Goal: Use online tool/utility: Utilize a website feature to perform a specific function

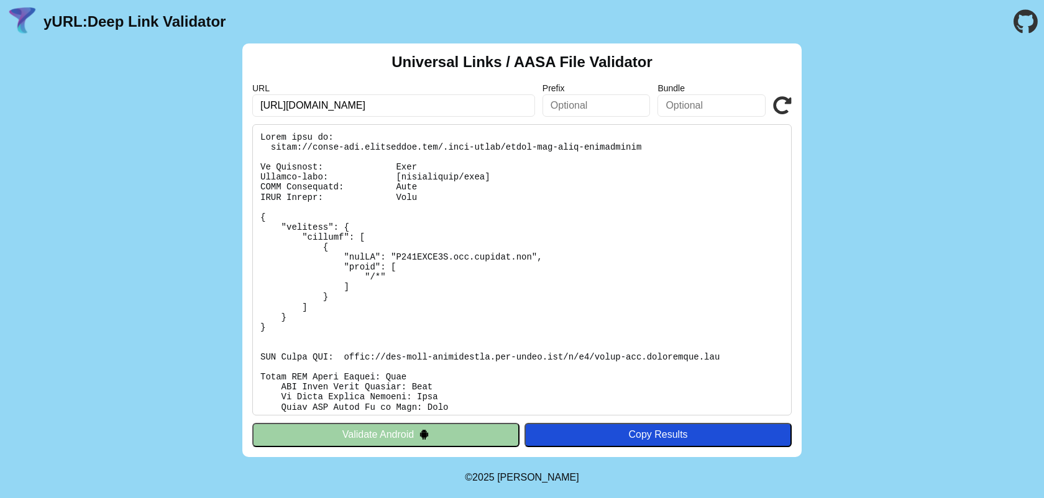
click at [313, 107] on input "[URL][DOMAIN_NAME]" at bounding box center [393, 105] width 283 height 22
type input "[URL][DOMAIN_NAME]"
click at [779, 110] on icon at bounding box center [782, 105] width 19 height 19
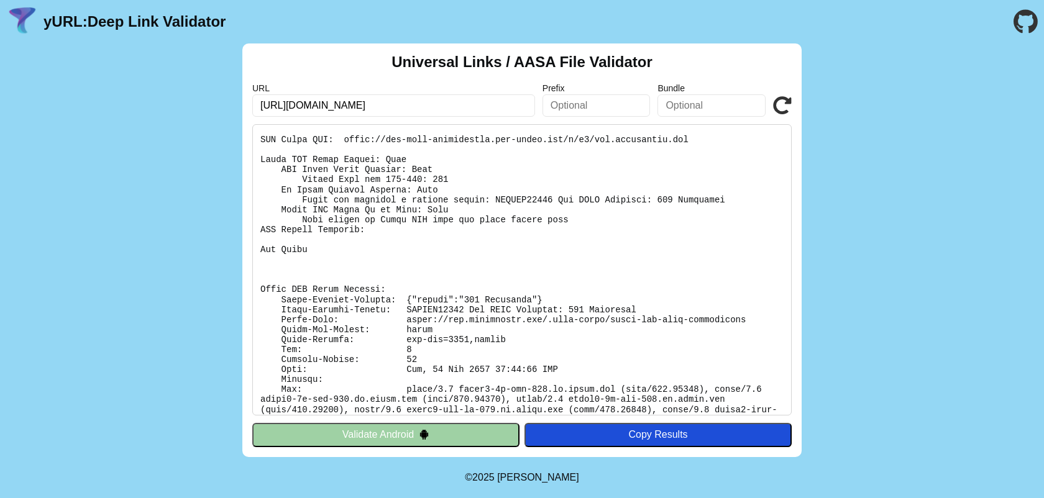
scroll to position [235, 0]
